Goal: Find contact information: Find contact information

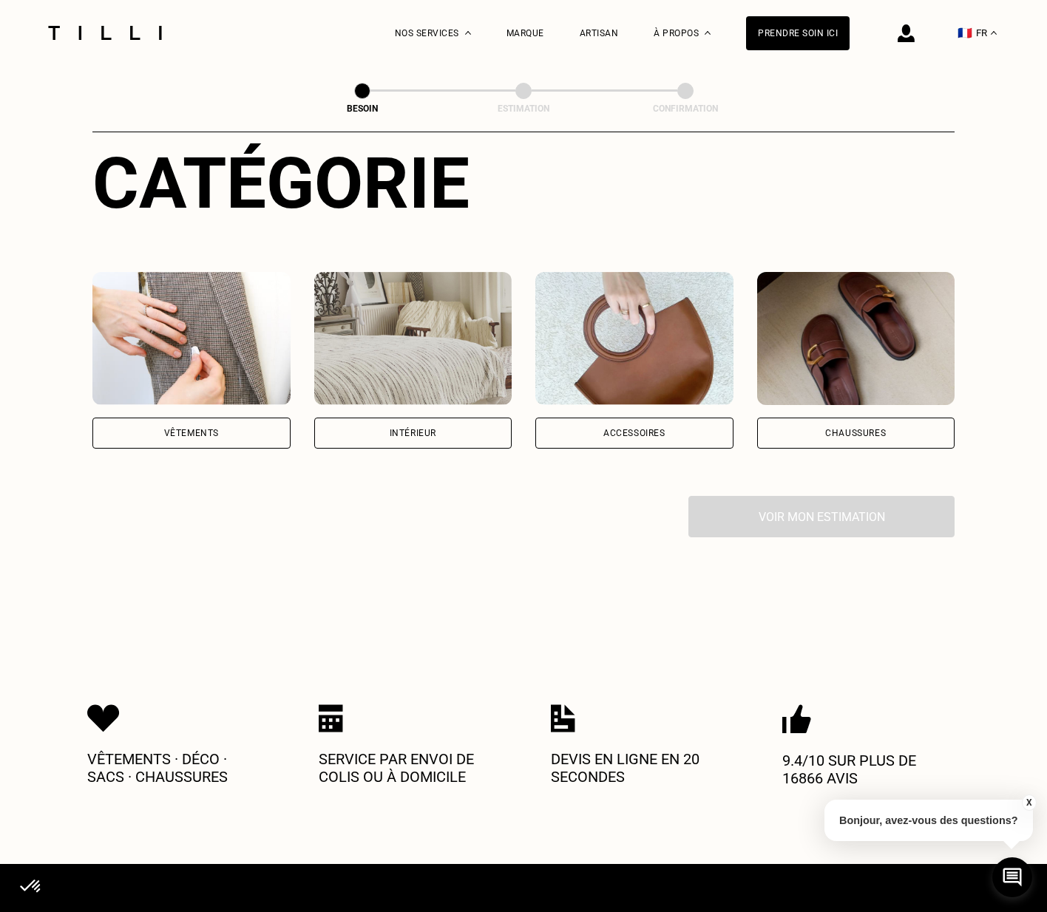
scroll to position [167, 0]
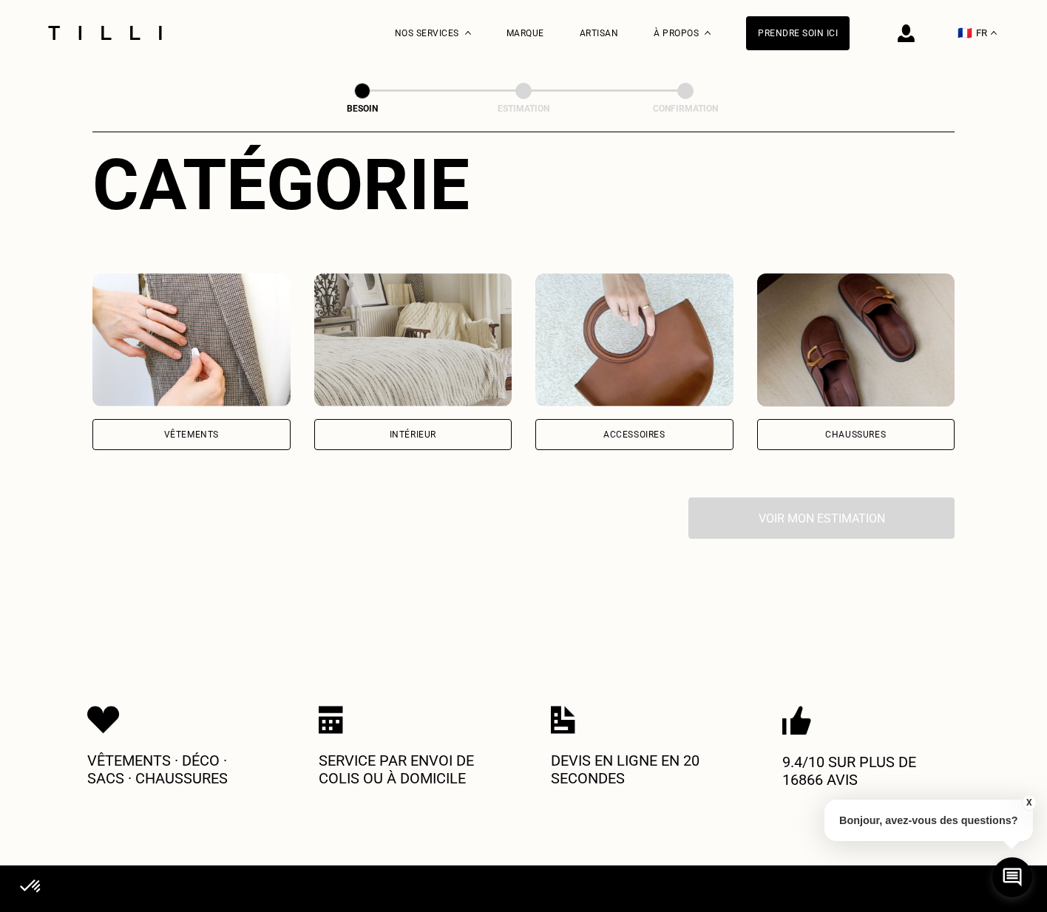
click at [642, 340] on img at bounding box center [634, 340] width 198 height 133
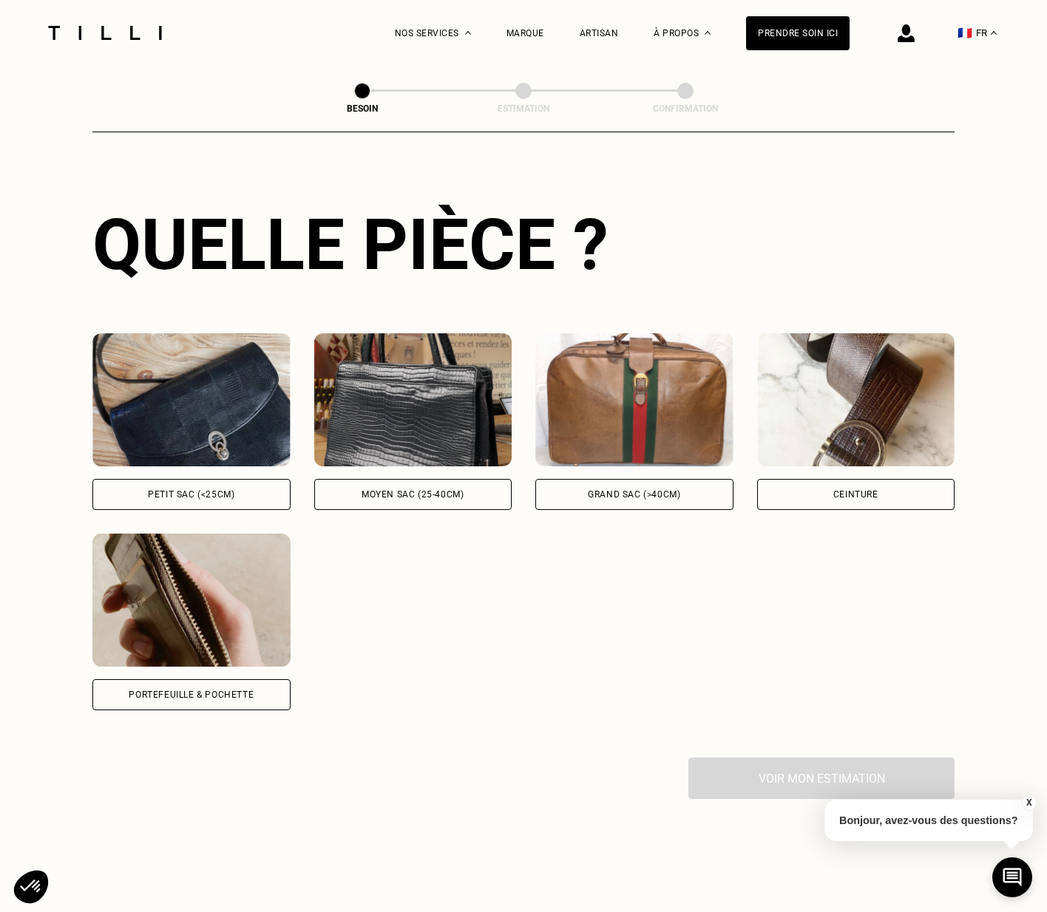
scroll to position [510, 0]
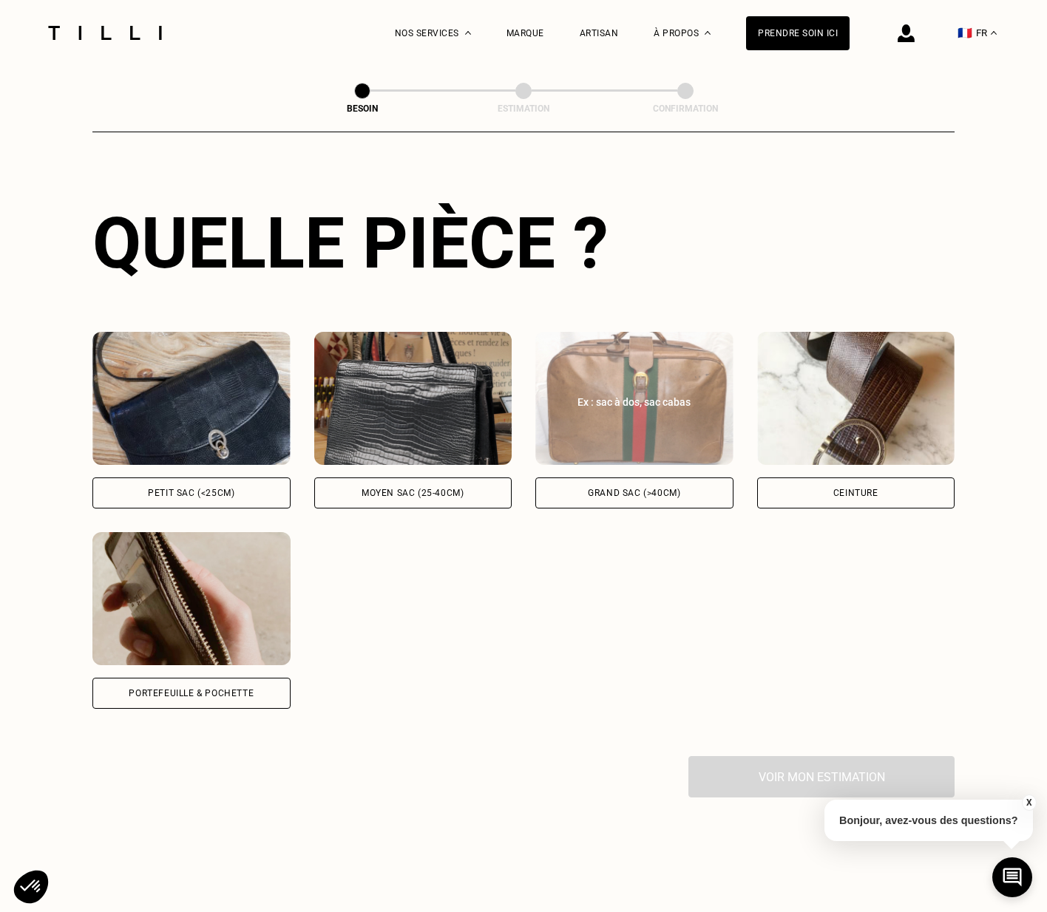
click at [625, 356] on img at bounding box center [634, 398] width 198 height 133
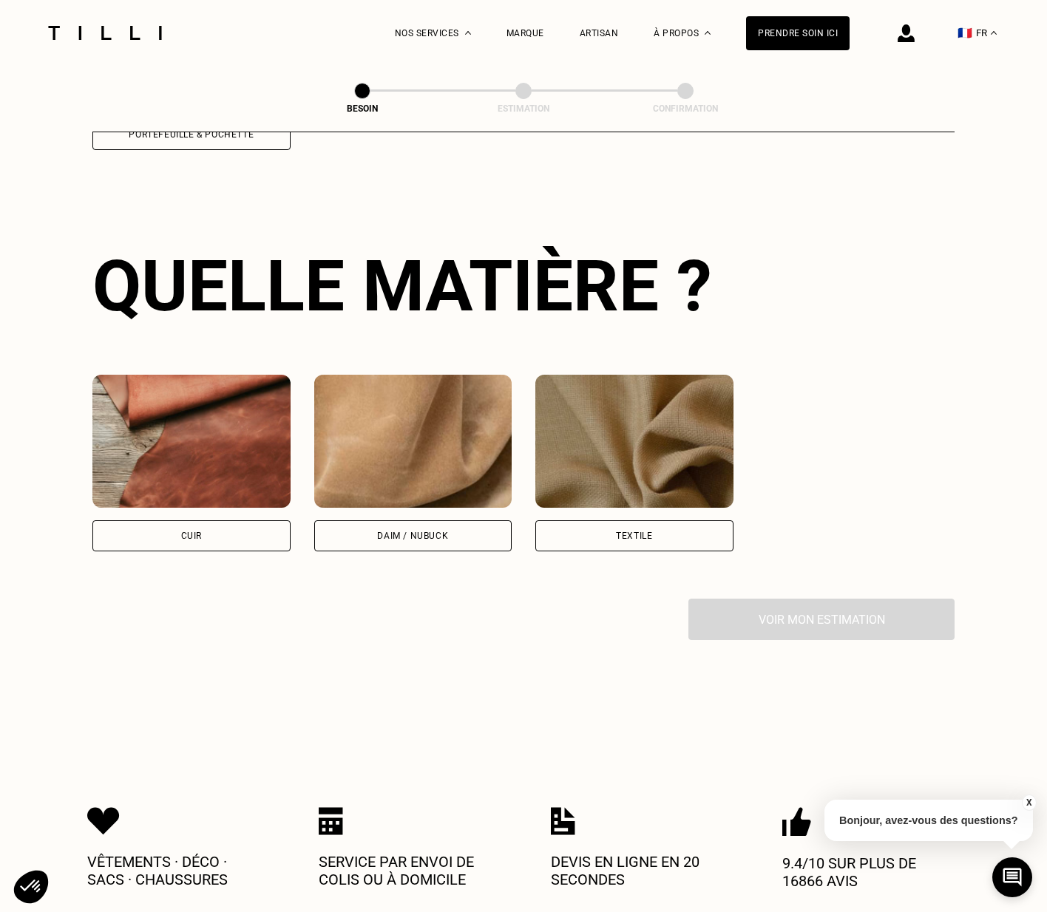
scroll to position [1083, 0]
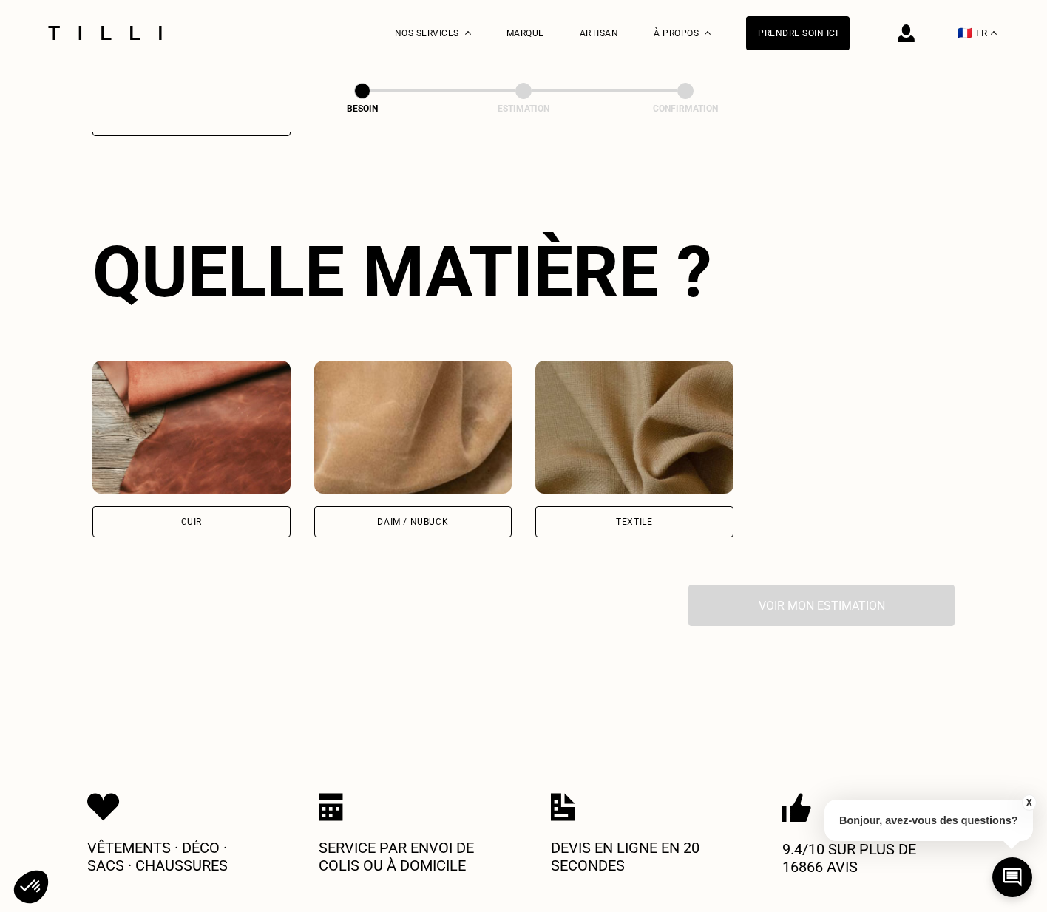
click at [218, 438] on img at bounding box center [191, 427] width 198 height 133
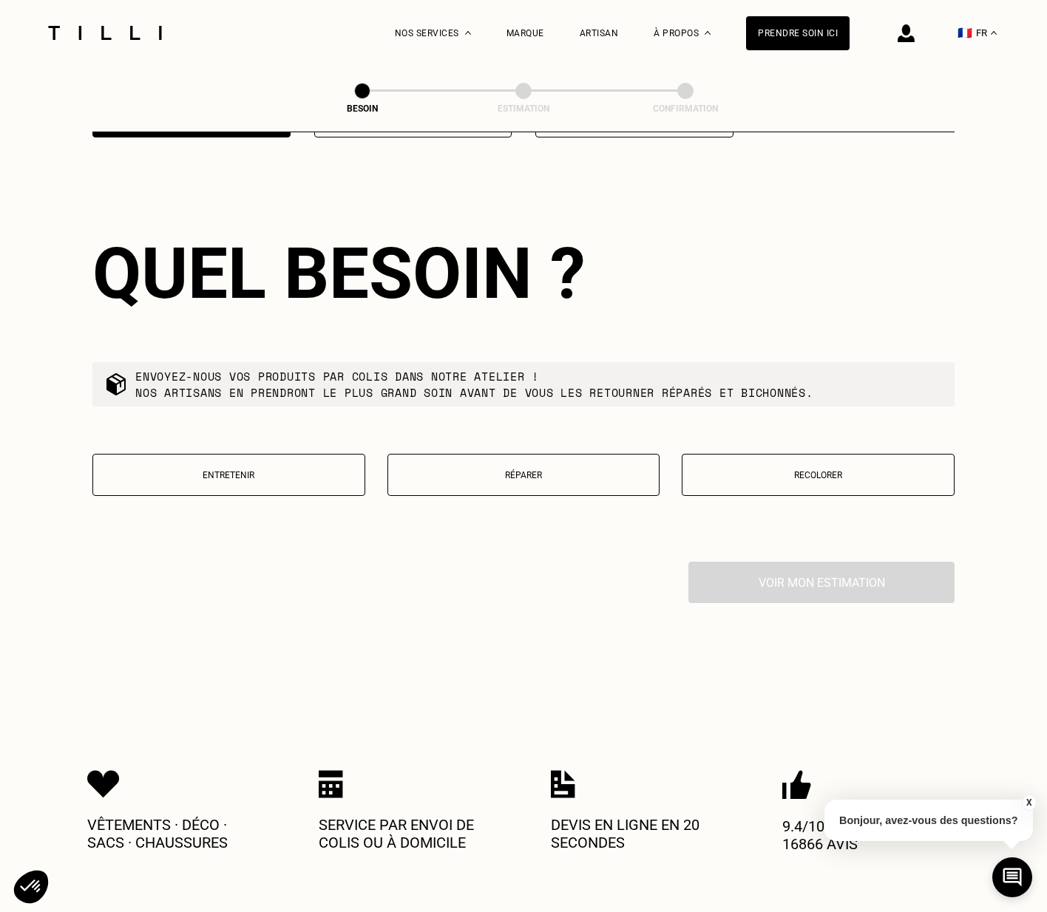
scroll to position [1484, 0]
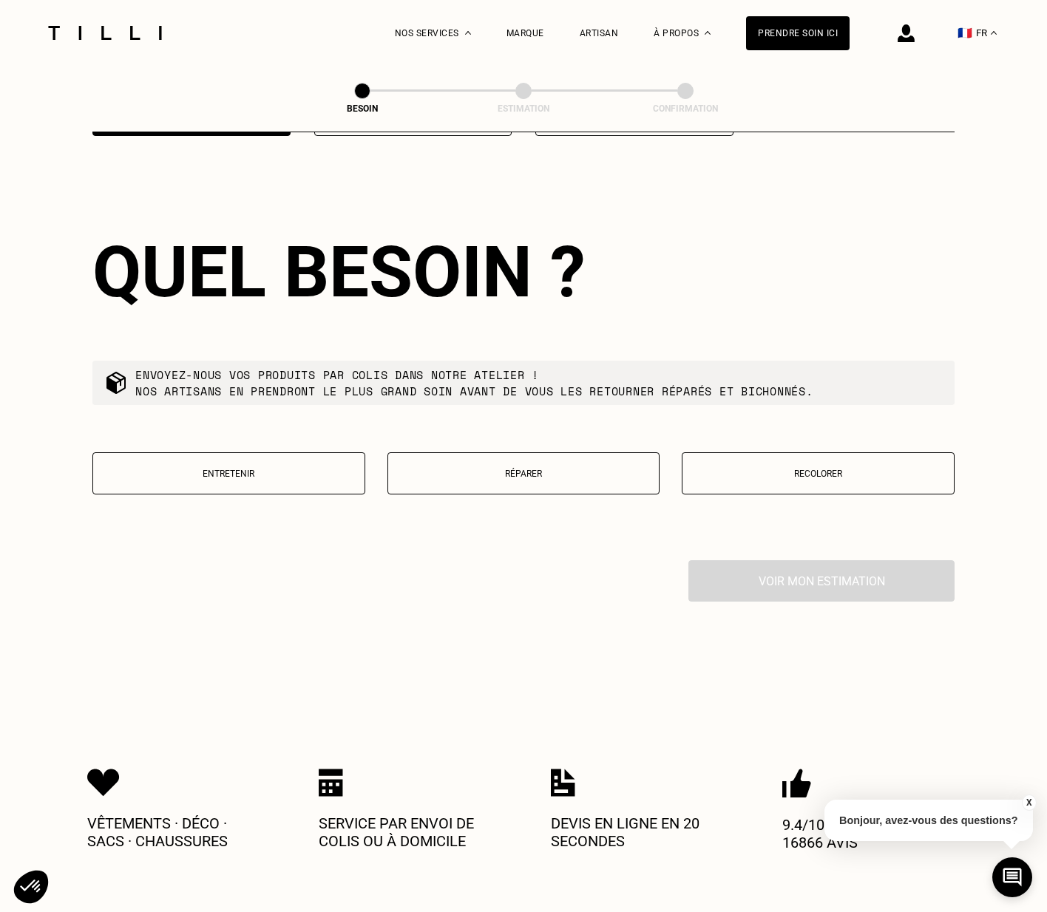
click at [523, 469] on p "Réparer" at bounding box center [523, 474] width 257 height 10
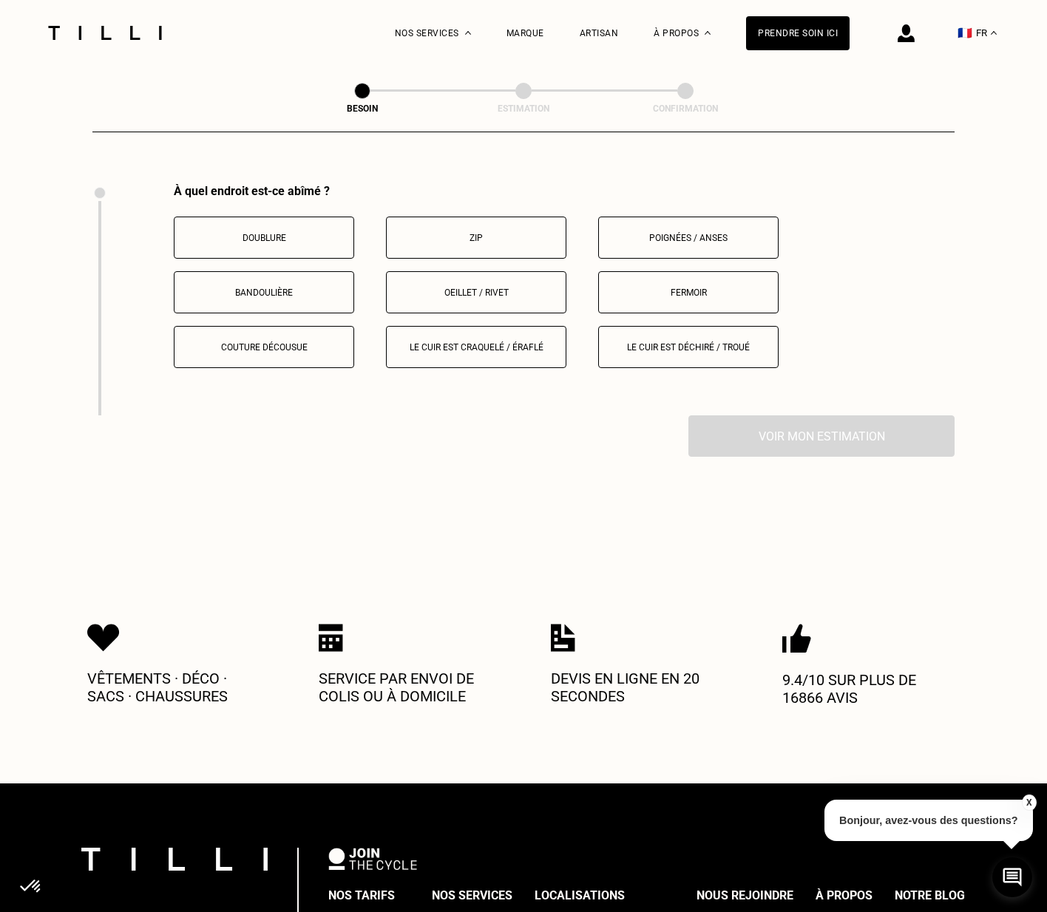
scroll to position [1861, 0]
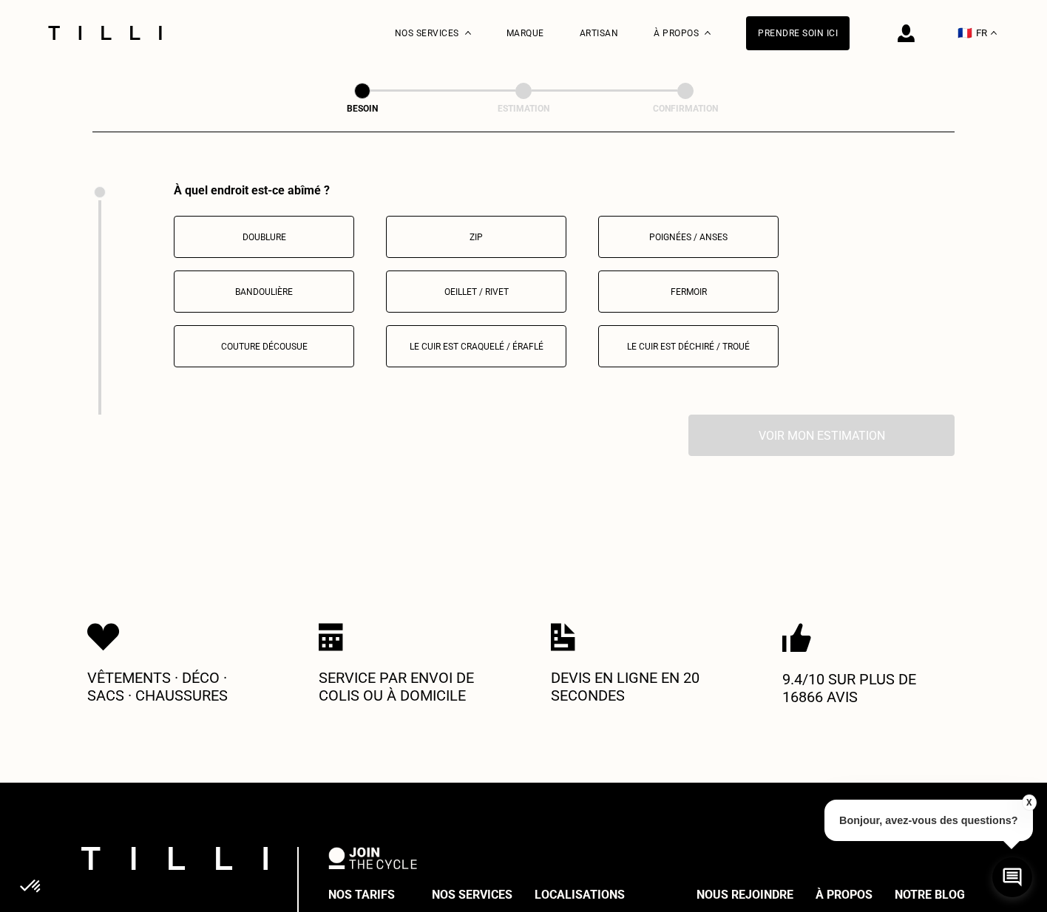
click at [480, 232] on p "Zip" at bounding box center [476, 237] width 164 height 10
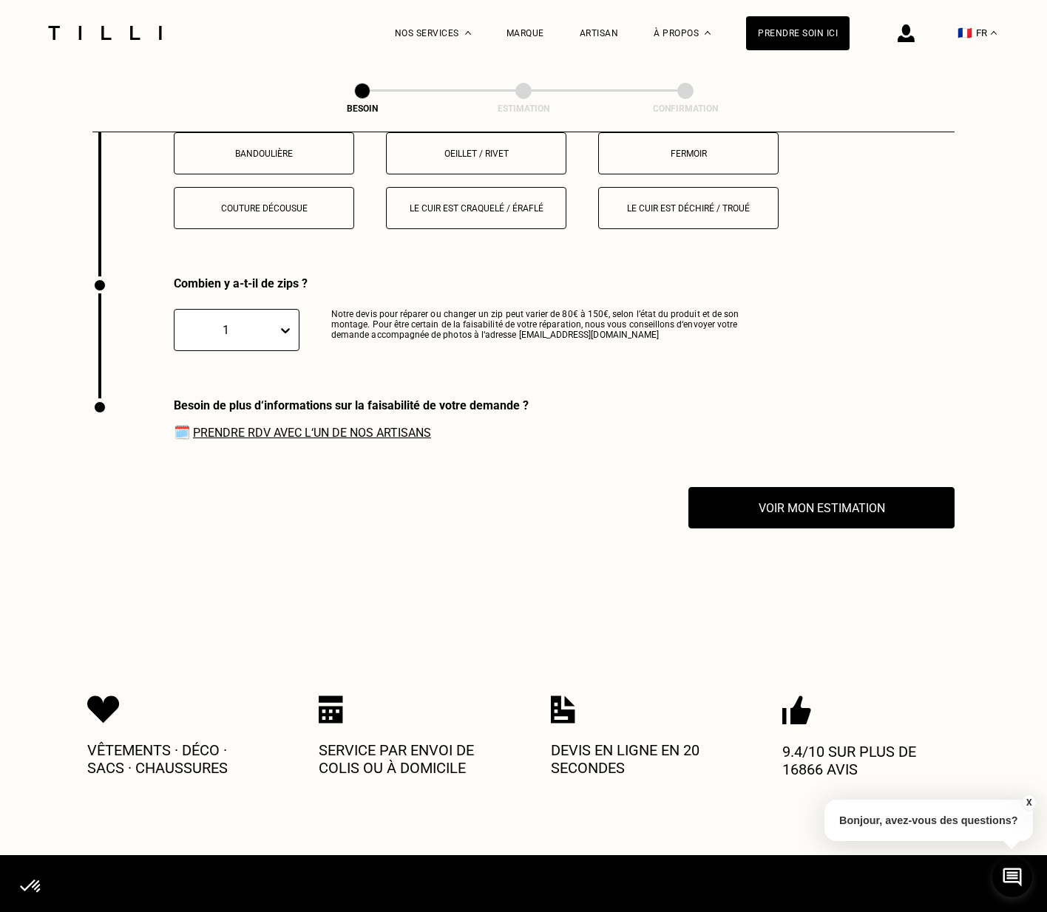
scroll to position [1999, 0]
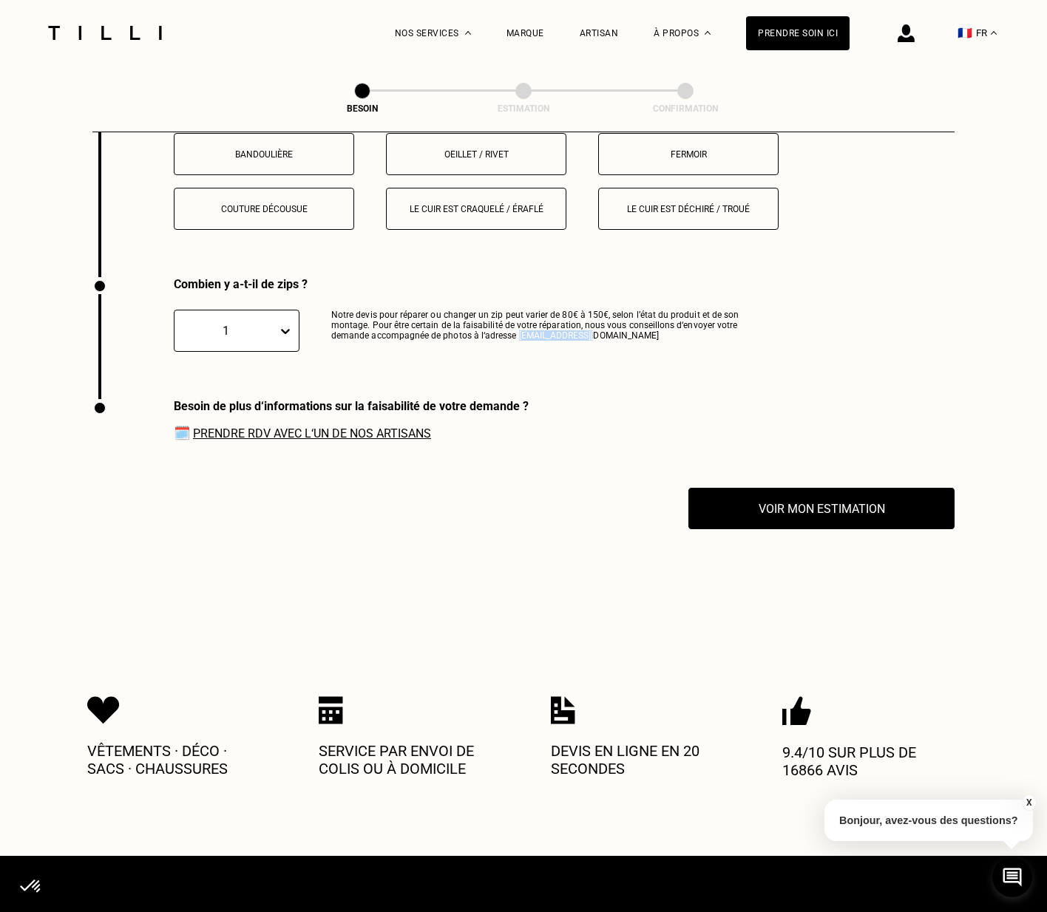
drag, startPoint x: 515, startPoint y: 318, endPoint x: 577, endPoint y: 325, distance: 61.7
click at [577, 325] on p "Notre devis pour réparer ou changer un zip peut varier de 80€ à 150€, selon l’é…" at bounding box center [540, 331] width 418 height 42
copy p "[EMAIL_ADDRESS][DOMAIN_NAME]"
